Goal: Find specific page/section: Find specific page/section

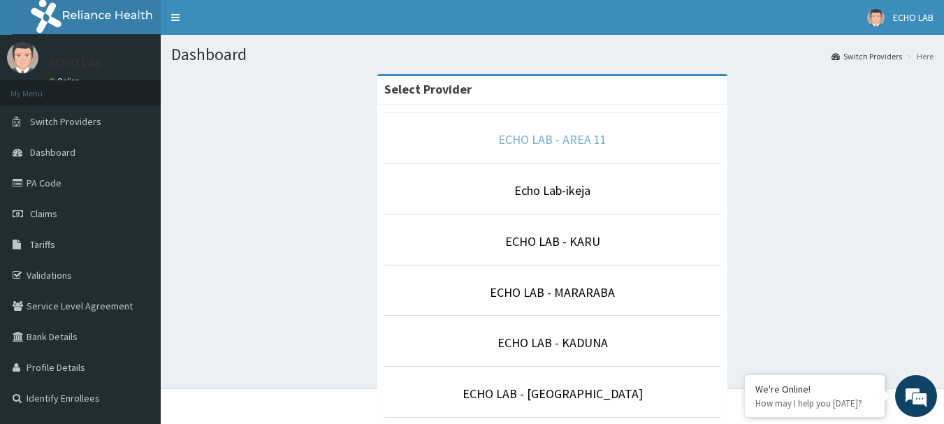
click at [540, 137] on link "ECHO LAB - AREA 11" at bounding box center [552, 139] width 108 height 16
